Goal: Navigation & Orientation: Find specific page/section

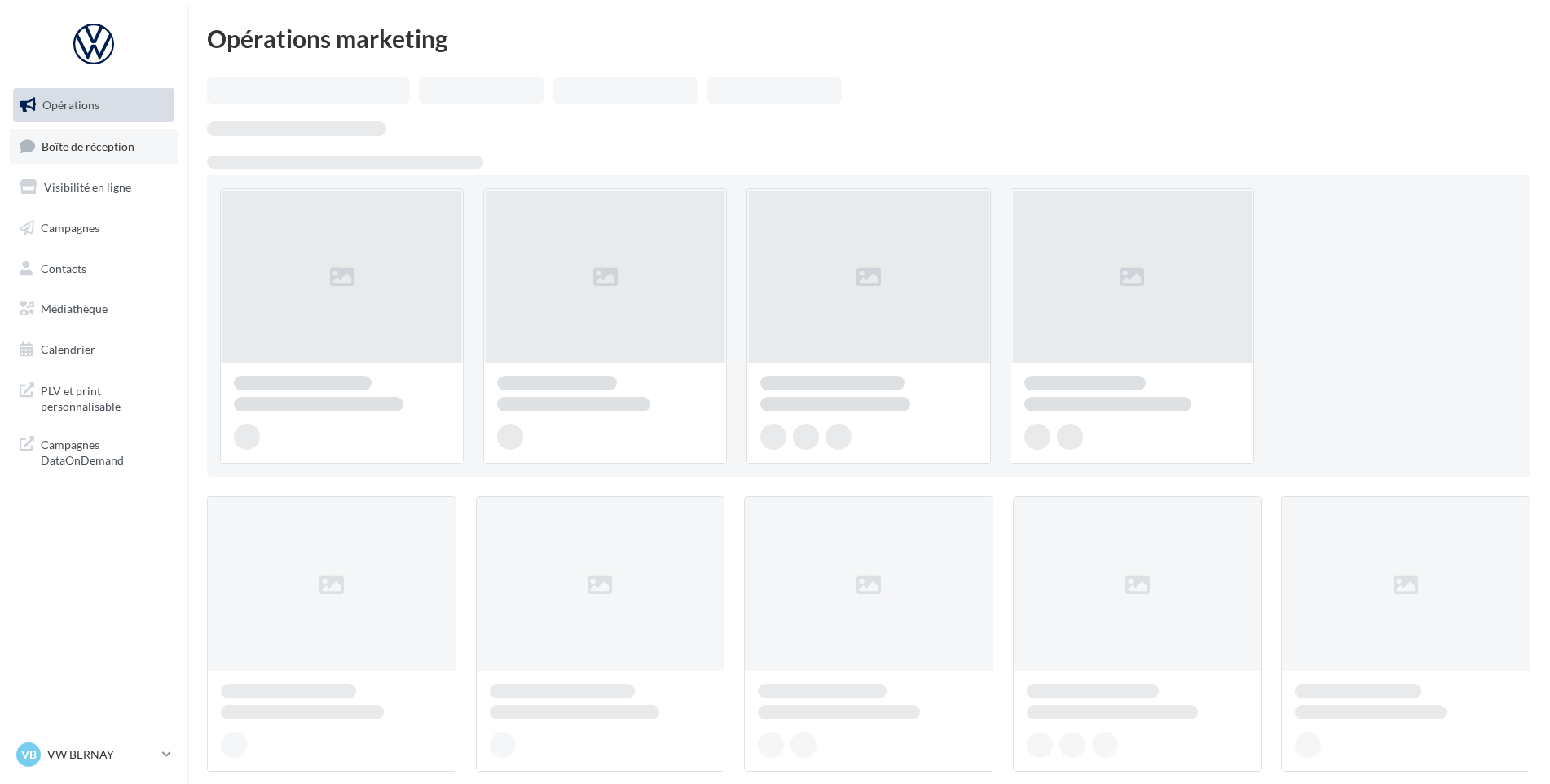
drag, startPoint x: 0, startPoint y: 0, endPoint x: 114, endPoint y: 147, distance: 186.0
click at [114, 147] on span "Boîte de réception" at bounding box center [88, 146] width 93 height 14
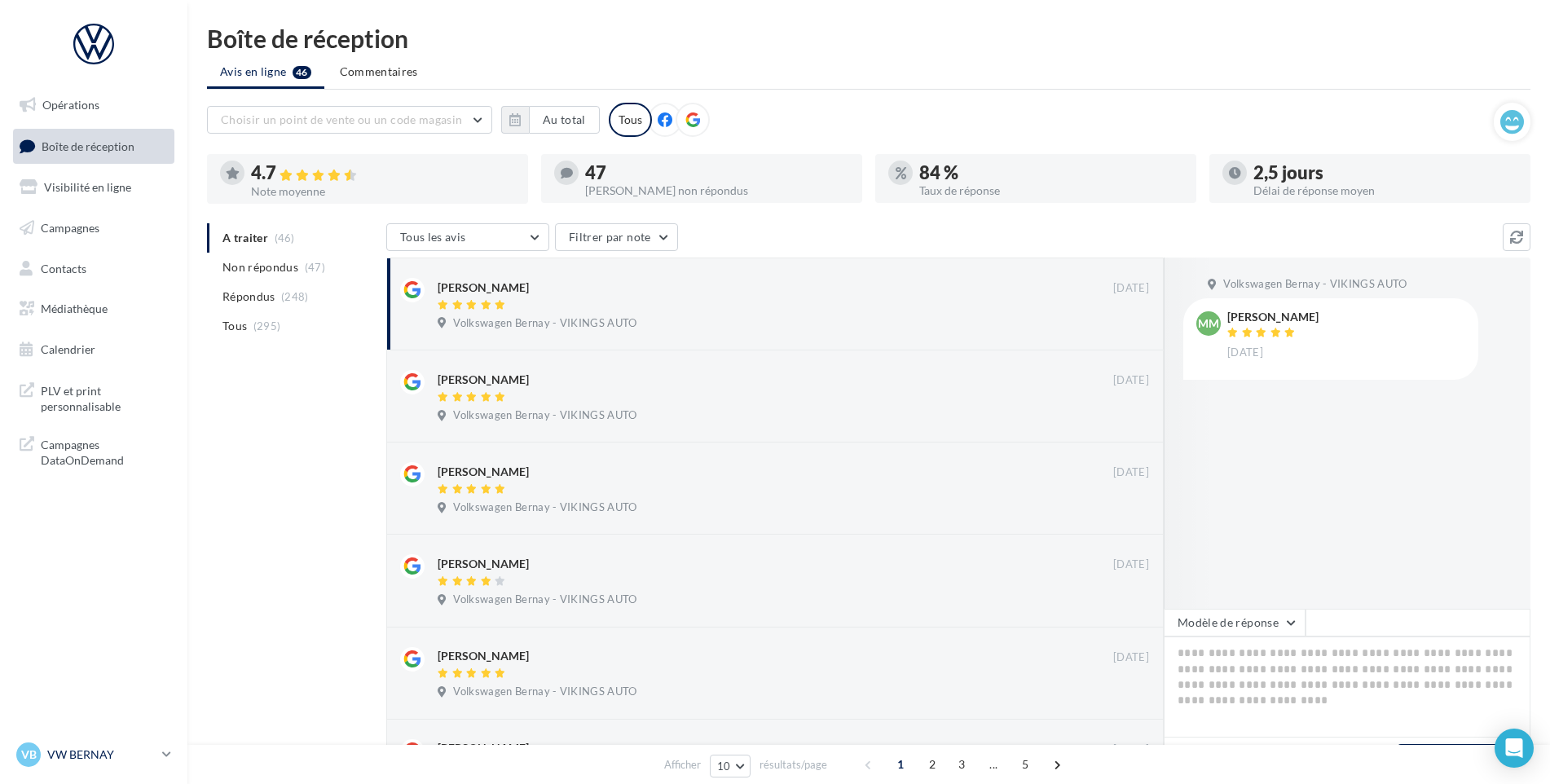
click at [104, 754] on p "VW BERNAY" at bounding box center [101, 755] width 108 height 16
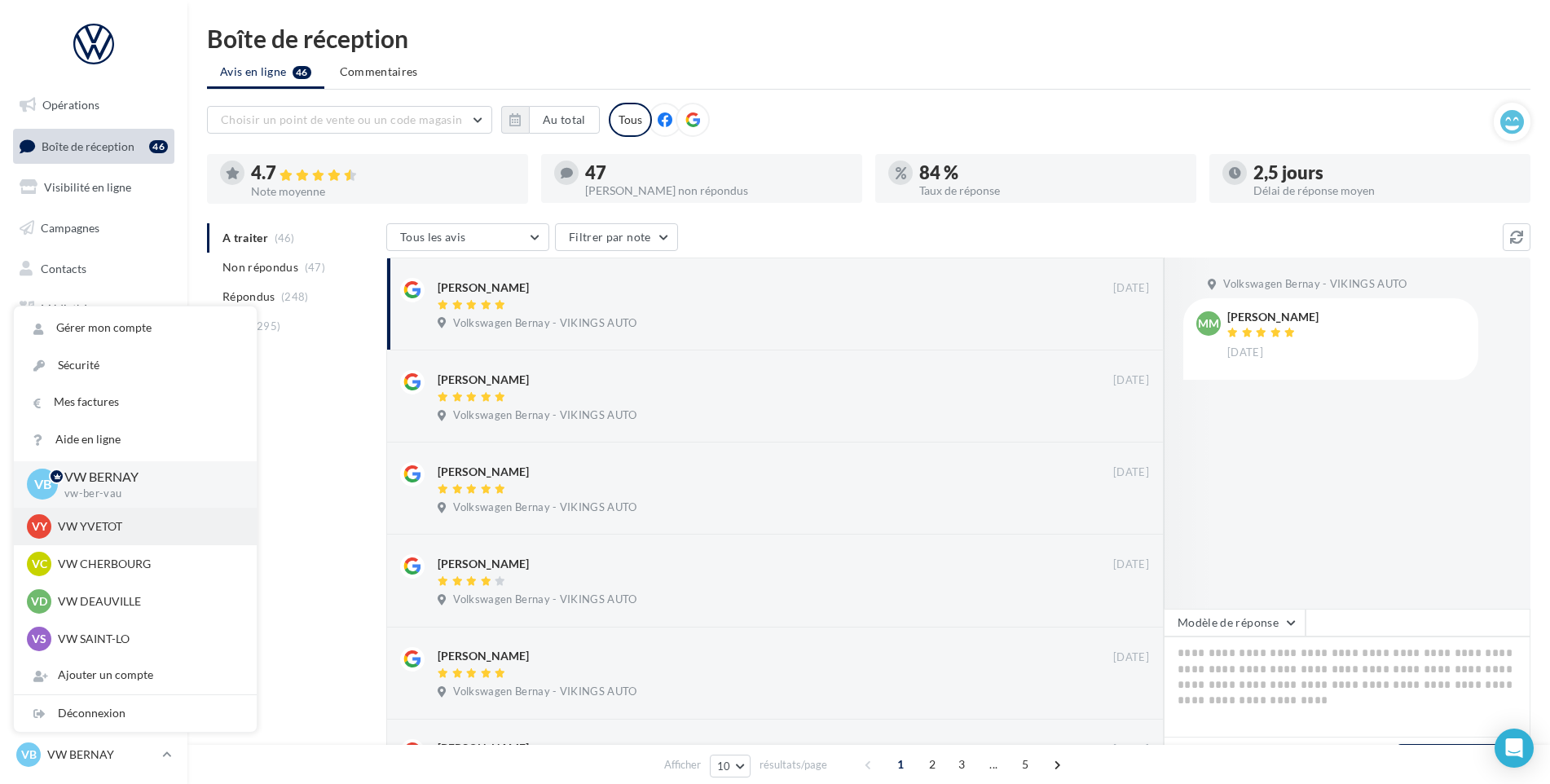
click at [113, 525] on p "VW YVETOT" at bounding box center [147, 527] width 179 height 16
